Goal: Navigation & Orientation: Find specific page/section

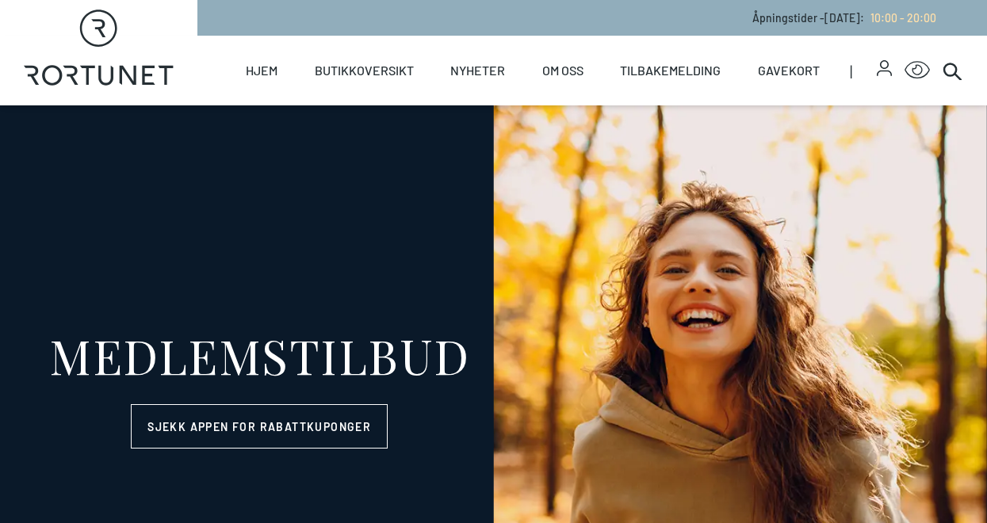
select select "NO"
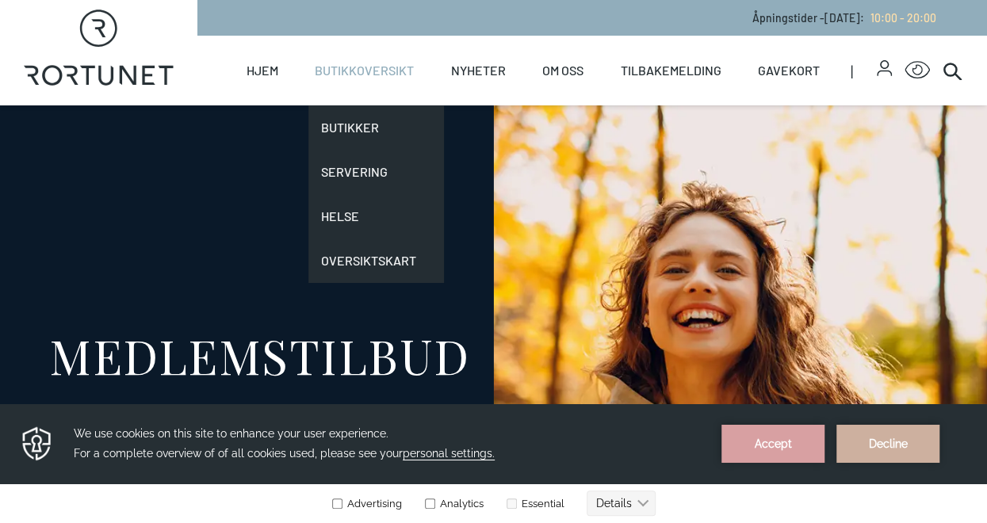
click at [384, 71] on link "Butikkoversikt" at bounding box center [364, 71] width 99 height 70
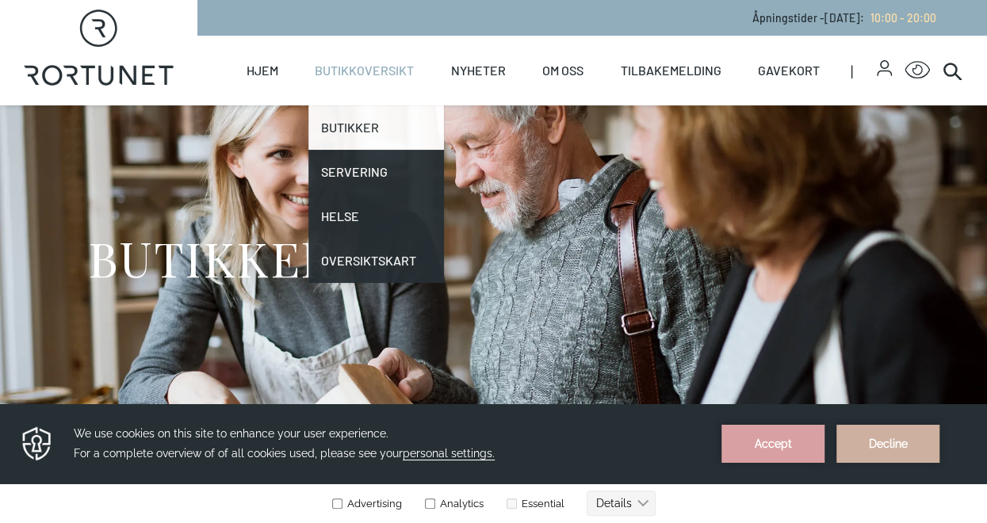
click at [345, 128] on link "Butikker" at bounding box center [376, 127] width 136 height 44
click at [350, 133] on link "Butikker" at bounding box center [376, 127] width 136 height 44
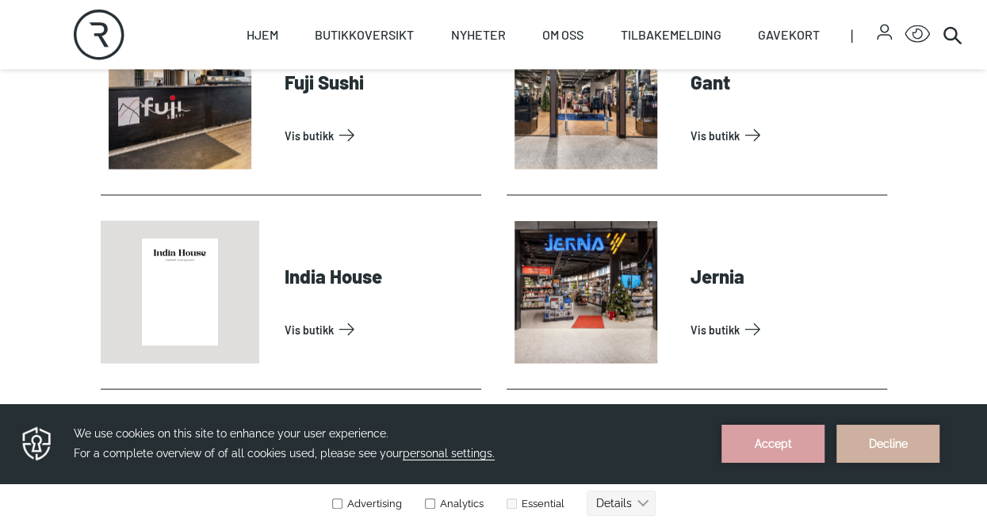
scroll to position [1515, 0]
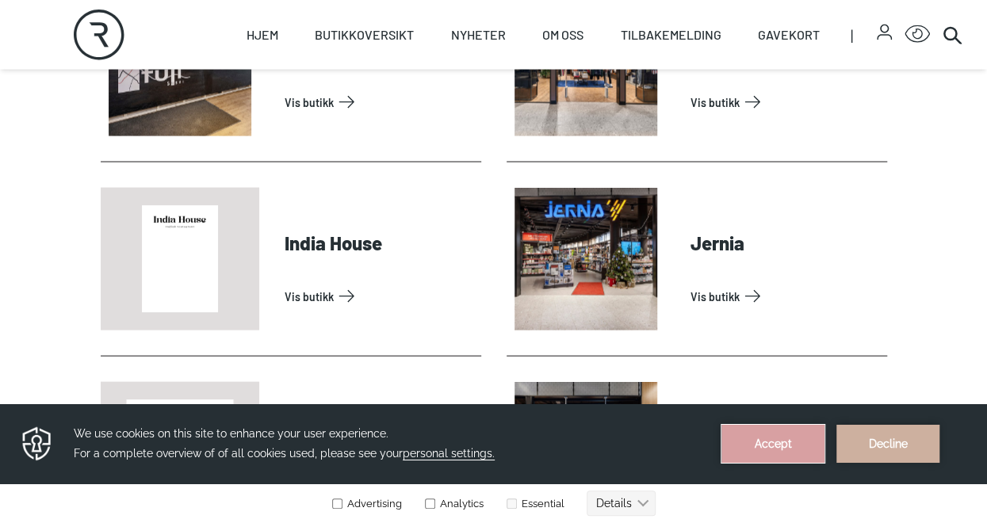
click at [766, 425] on button "Accept" at bounding box center [772, 444] width 103 height 38
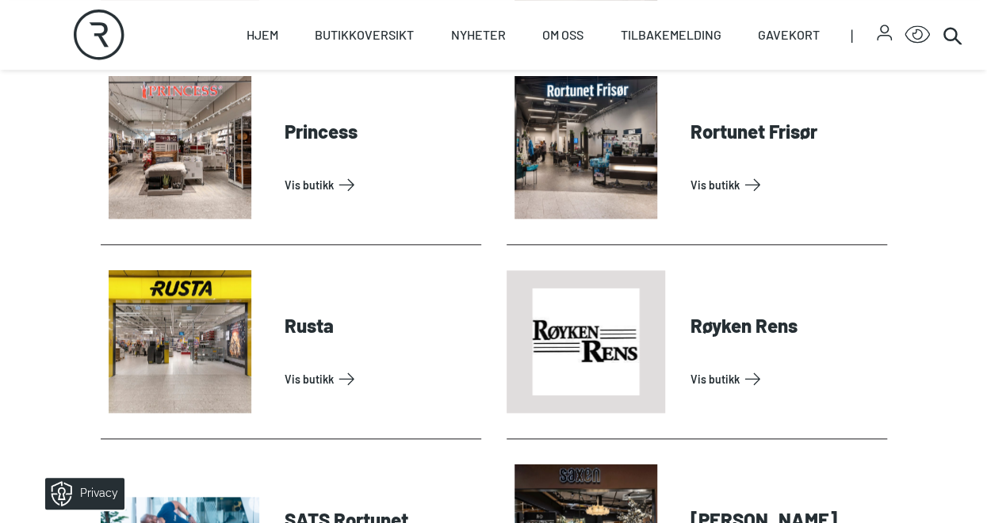
scroll to position [3909, 0]
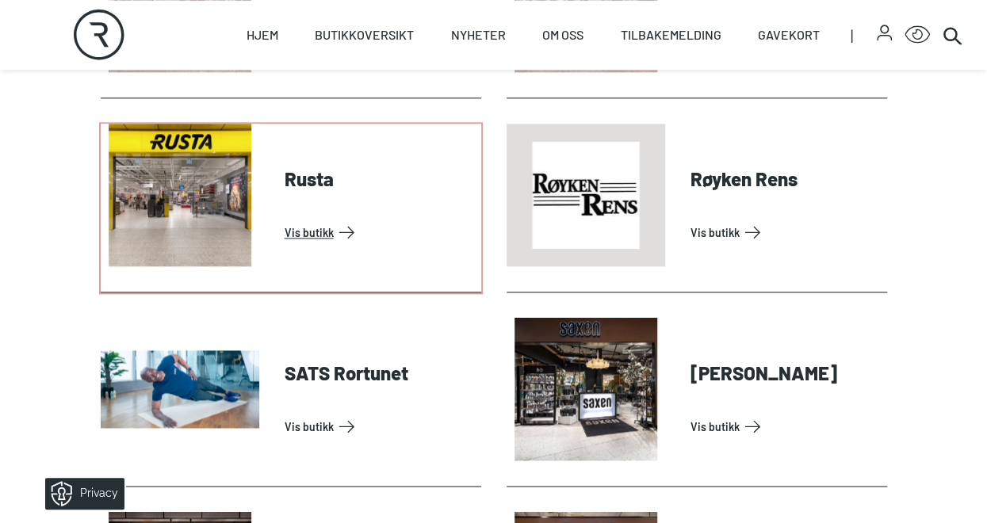
click at [285, 245] on link "Vis butikk" at bounding box center [380, 232] width 190 height 25
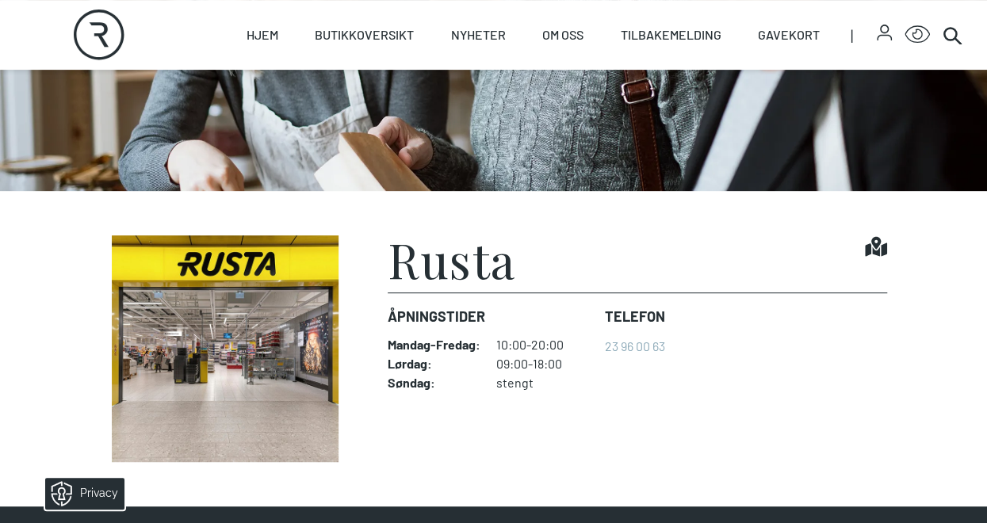
scroll to position [241, 0]
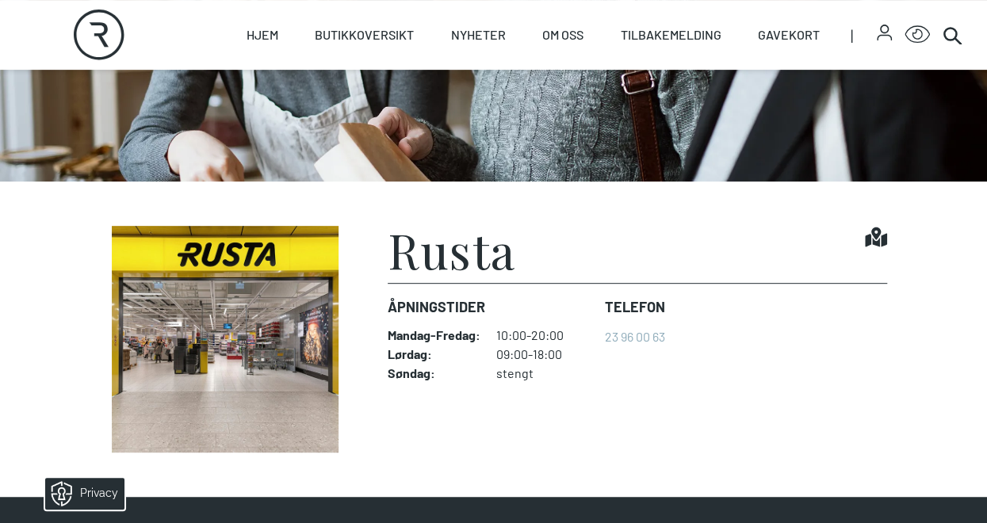
click at [207, 300] on img at bounding box center [226, 339] width 250 height 227
